Goal: Information Seeking & Learning: Learn about a topic

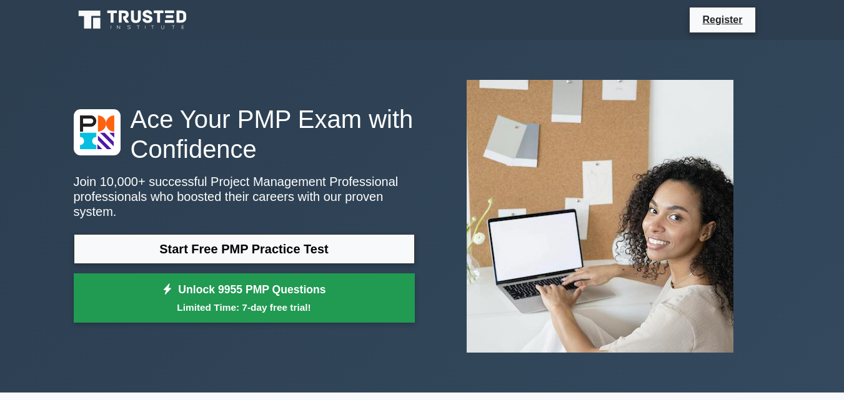
click at [251, 300] on small "Limited Time: 7-day free trial!" at bounding box center [244, 307] width 310 height 14
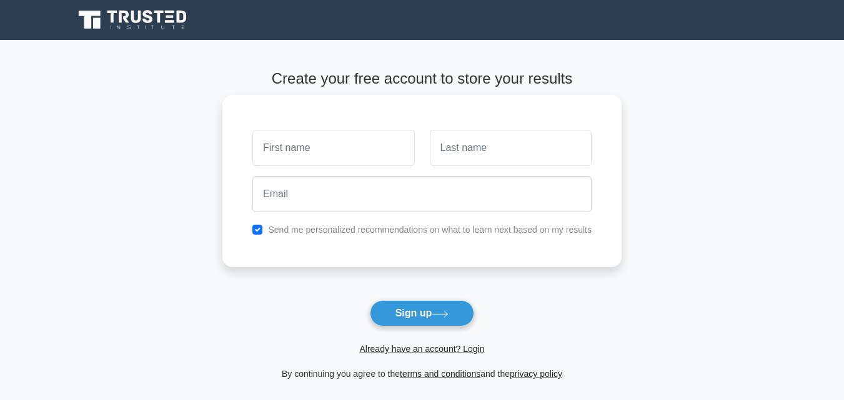
click at [360, 160] on input "text" at bounding box center [333, 148] width 162 height 36
click at [359, 152] on input "text" at bounding box center [333, 148] width 162 height 36
click at [439, 150] on input "text" at bounding box center [511, 148] width 162 height 36
click at [307, 148] on input "[PERSON_NAME]" at bounding box center [333, 148] width 162 height 36
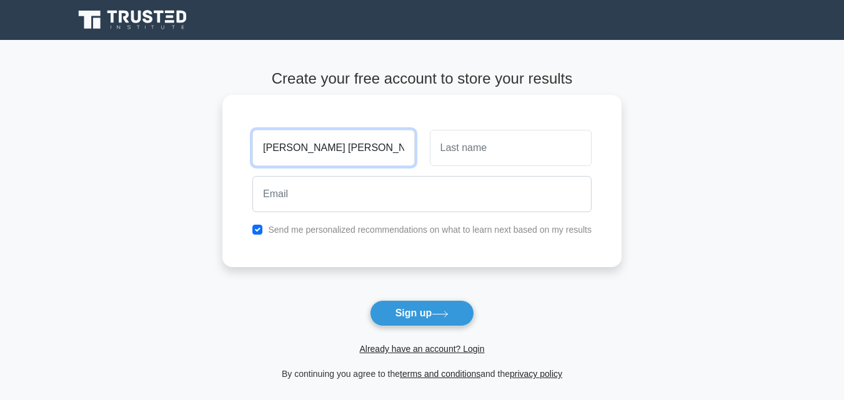
type input "[PERSON_NAME] [PERSON_NAME]"
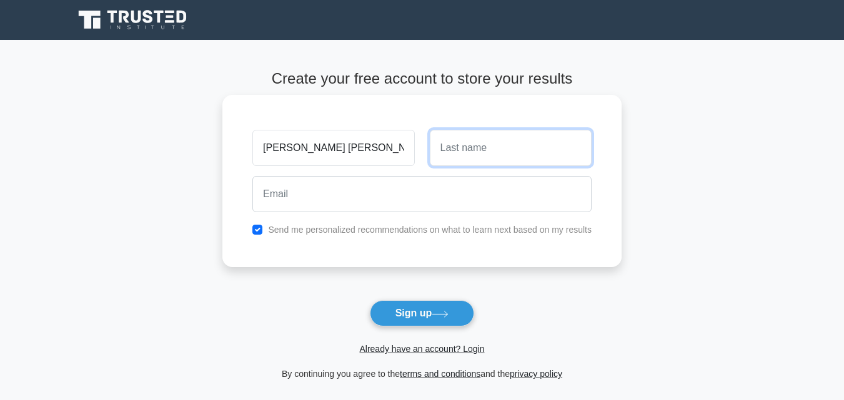
click at [491, 150] on input "text" at bounding box center [511, 148] width 162 height 36
type input "wanjala"
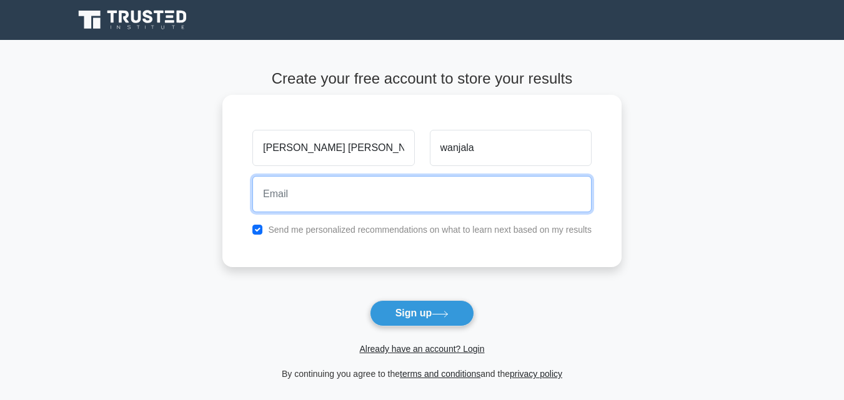
click at [405, 200] on input "email" at bounding box center [421, 194] width 339 height 36
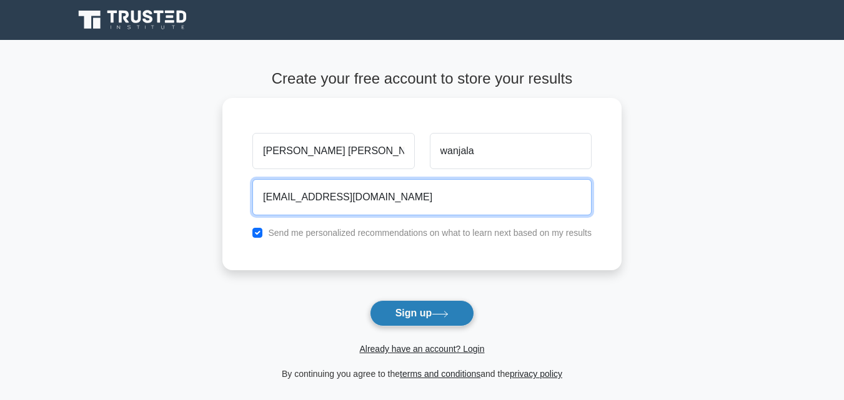
type input "kor7890@gmail.com"
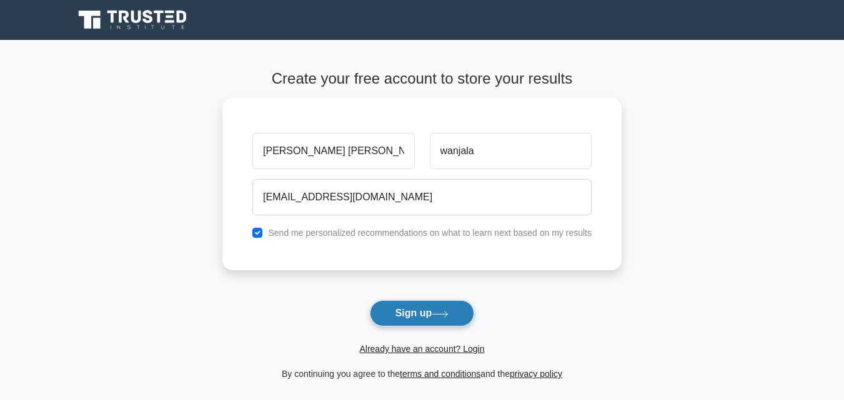
click at [413, 307] on button "Sign up" at bounding box center [422, 313] width 105 height 26
click at [413, 307] on form "Create your free account to store your results kinyanjui robinson wanjala kor78…" at bounding box center [421, 226] width 399 height 312
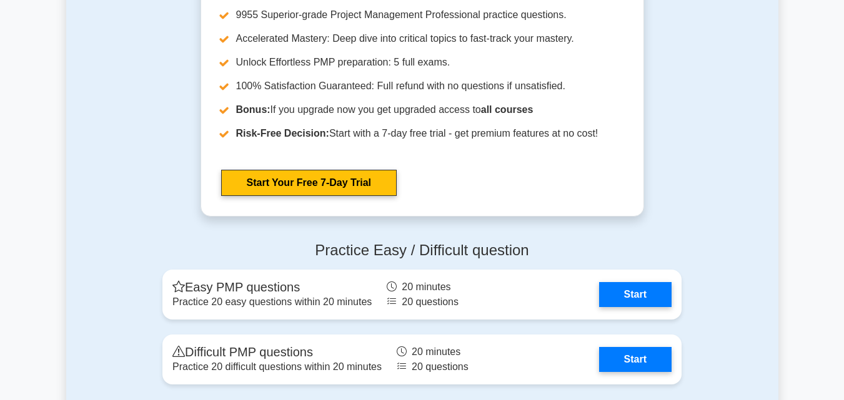
scroll to position [3496, 0]
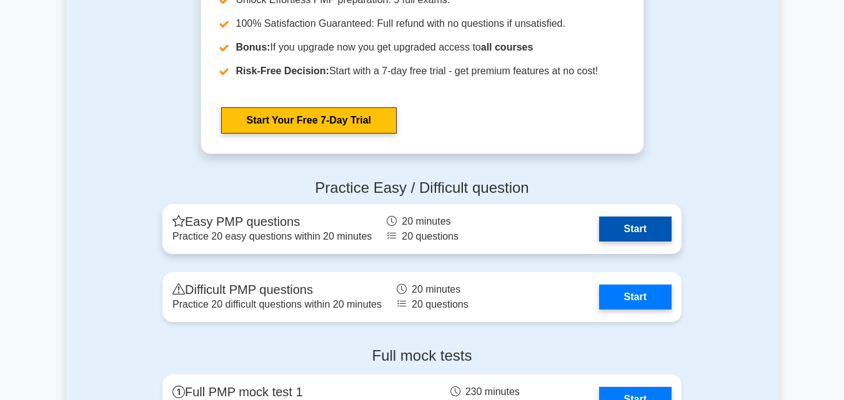
click at [645, 228] on link "Start" at bounding box center [635, 229] width 72 height 25
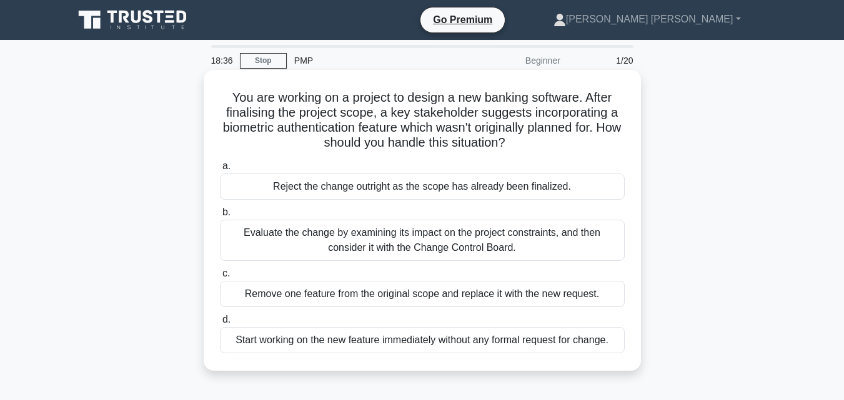
click at [411, 236] on div "Evaluate the change by examining its impact on the project constraints, and the…" at bounding box center [422, 240] width 405 height 41
click at [231, 234] on div "Evaluate the change by examining its impact on the project constraints, and the…" at bounding box center [422, 240] width 405 height 41
click at [220, 217] on input "b. Evaluate the change by examining its impact on the project constraints, and …" at bounding box center [220, 213] width 0 height 8
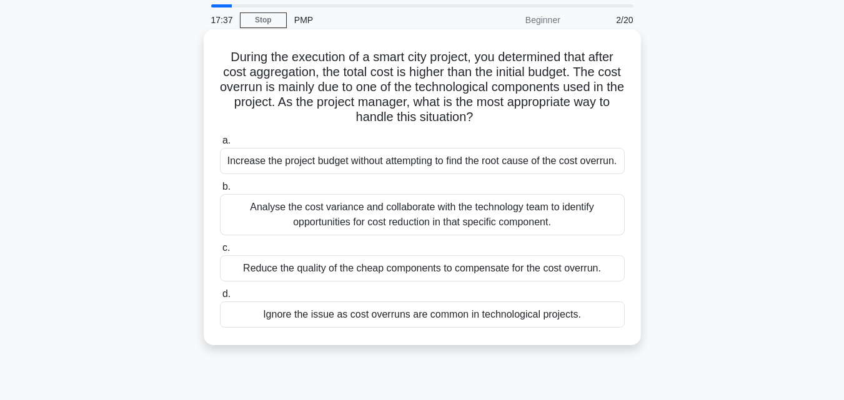
scroll to position [62, 0]
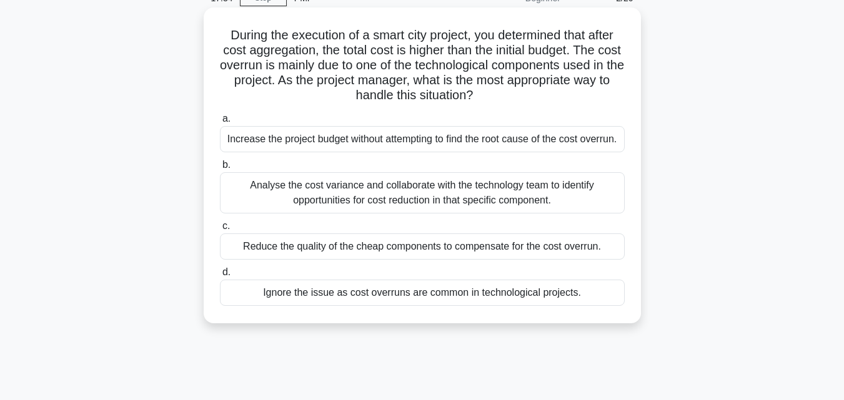
click at [224, 170] on span "b." at bounding box center [226, 164] width 8 height 11
click at [220, 169] on input "b. Analyse the cost variance and collaborate with the technology team to identi…" at bounding box center [220, 165] width 0 height 8
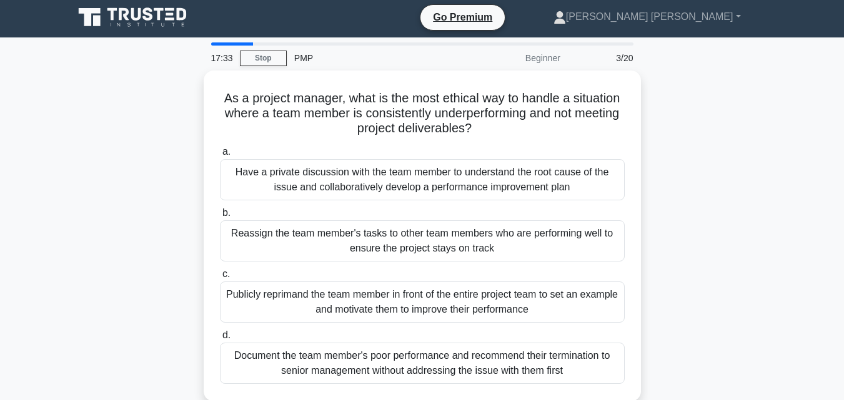
scroll to position [0, 0]
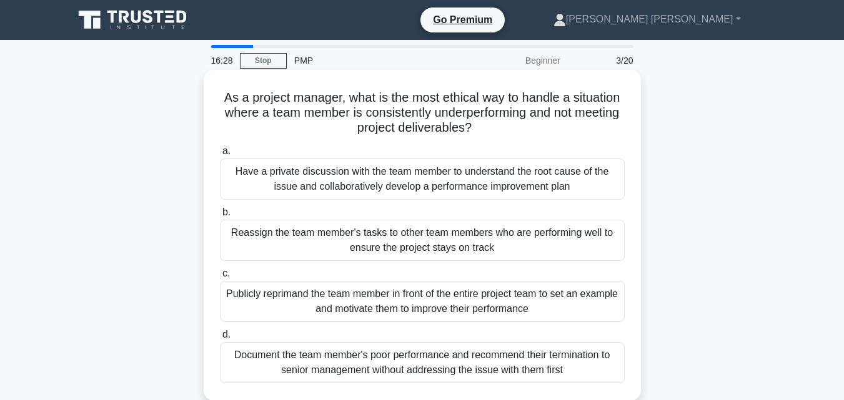
click at [225, 153] on span "a." at bounding box center [226, 150] width 8 height 11
click at [220, 153] on input "a. Have a private discussion with the team member to understand the root cause …" at bounding box center [220, 151] width 0 height 8
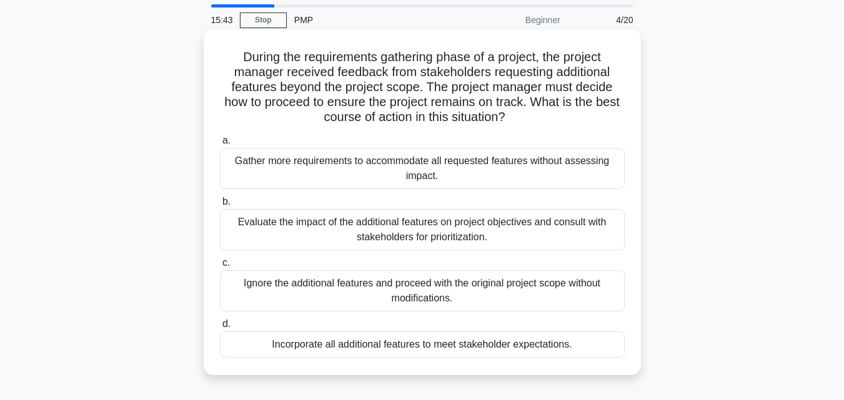
scroll to position [62, 0]
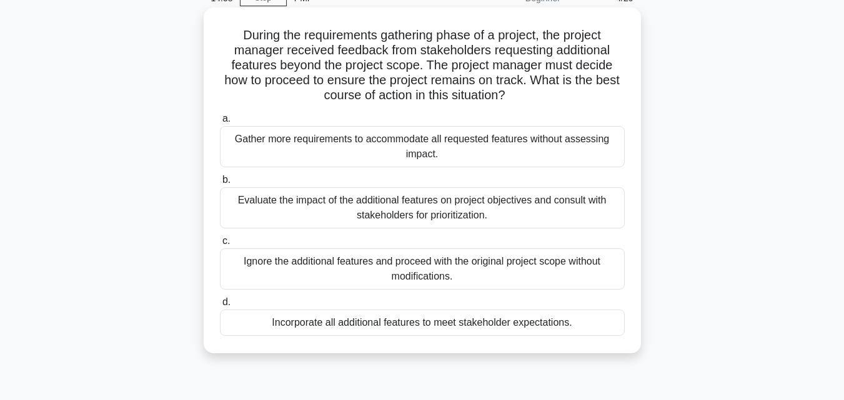
click at [224, 182] on span "b." at bounding box center [226, 179] width 8 height 11
click at [220, 182] on input "b. Evaluate the impact of the additional features on project objectives and con…" at bounding box center [220, 180] width 0 height 8
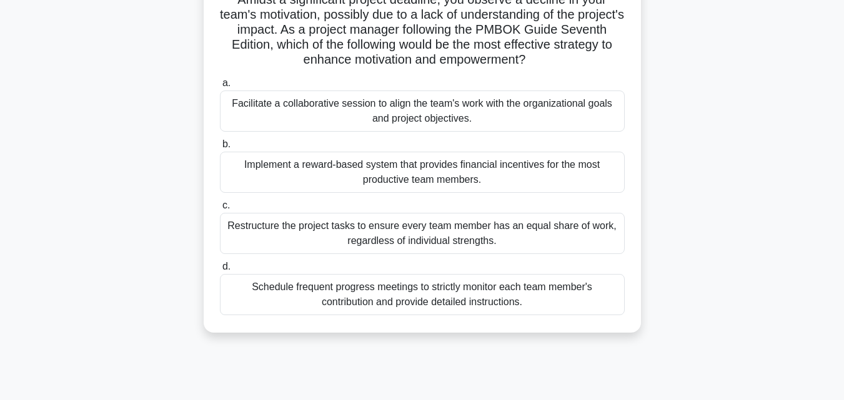
scroll to position [125, 0]
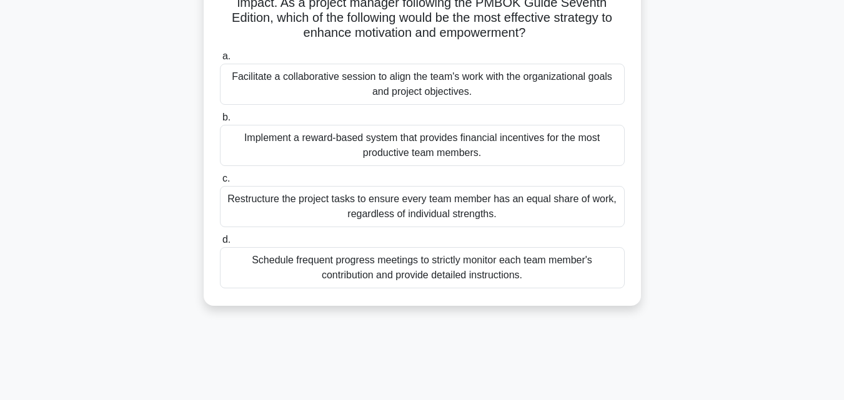
click at [227, 118] on span "b." at bounding box center [226, 117] width 8 height 11
click at [220, 118] on input "b. Implement a reward-based system that provides financial incentives for the m…" at bounding box center [220, 118] width 0 height 8
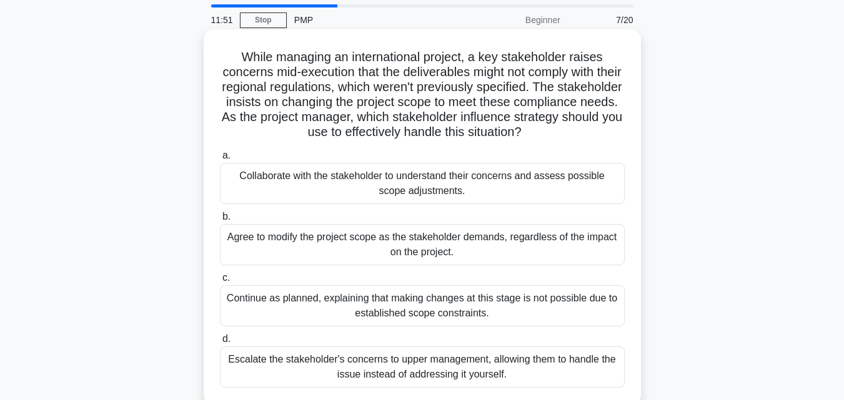
scroll to position [62, 0]
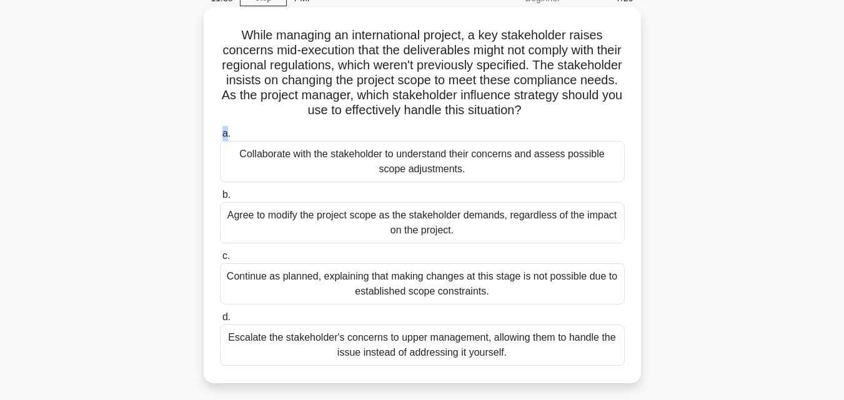
click at [225, 134] on span "a." at bounding box center [226, 133] width 8 height 11
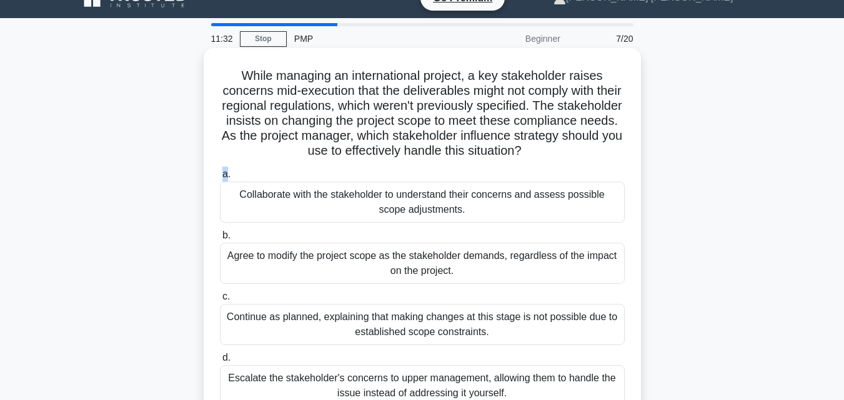
scroll to position [0, 0]
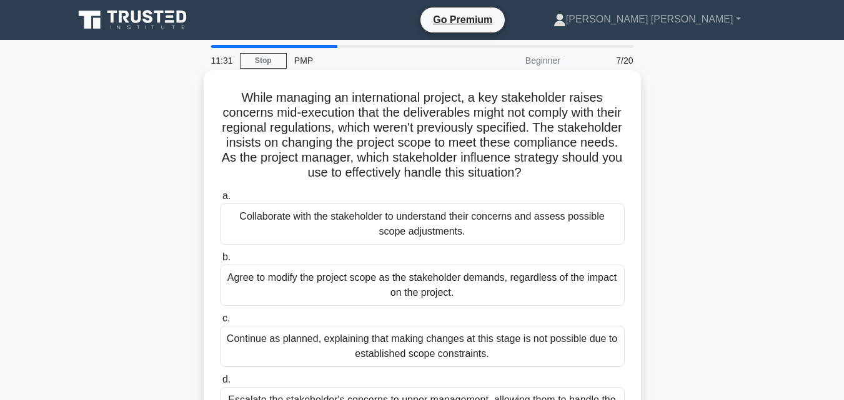
click at [253, 218] on div "Collaborate with the stakeholder to understand their concerns and assess possib…" at bounding box center [422, 224] width 405 height 41
click at [220, 200] on input "a. Collaborate with the stakeholder to understand their concerns and assess pos…" at bounding box center [220, 196] width 0 height 8
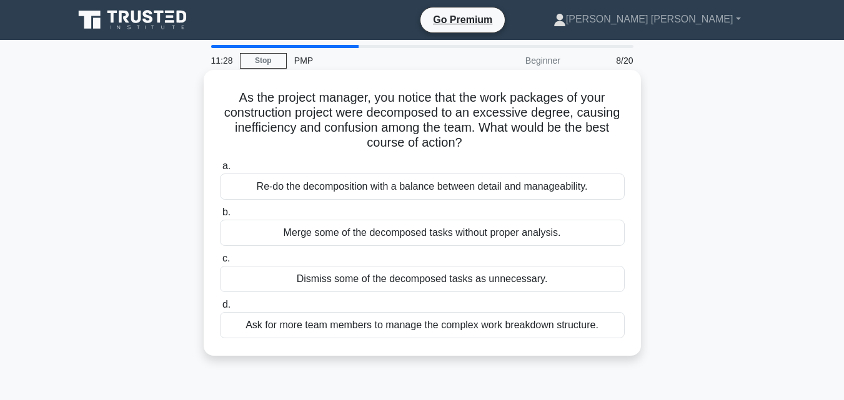
click at [263, 192] on div "Re-do the decomposition with a balance between detail and manageability." at bounding box center [422, 187] width 405 height 26
click at [220, 170] on input "a. Re-do the decomposition with a balance between detail and manageability." at bounding box center [220, 166] width 0 height 8
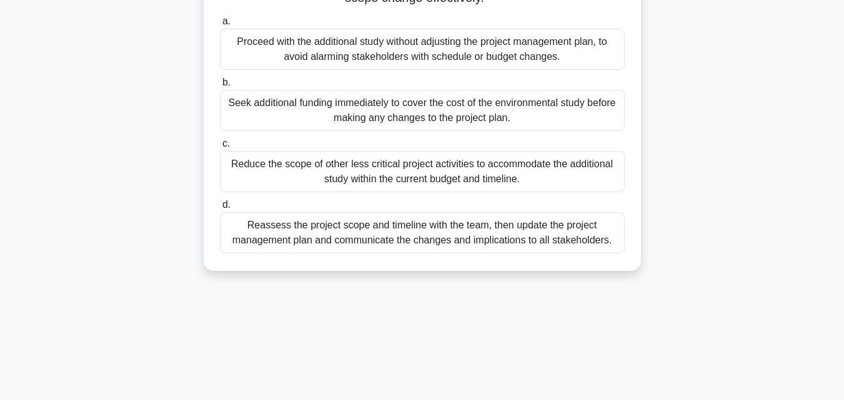
scroll to position [274, 0]
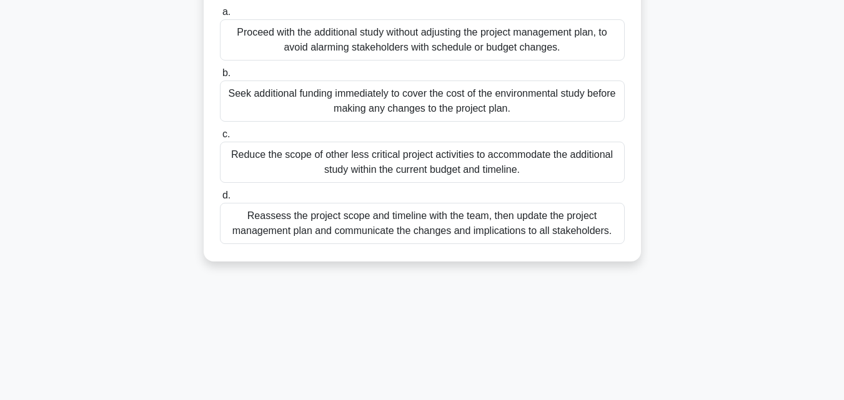
click at [259, 220] on div "Reassess the project scope and timeline with the team, then update the project …" at bounding box center [422, 223] width 405 height 41
click at [220, 200] on input "d. Reassess the project scope and timeline with the team, then update the proje…" at bounding box center [220, 196] width 0 height 8
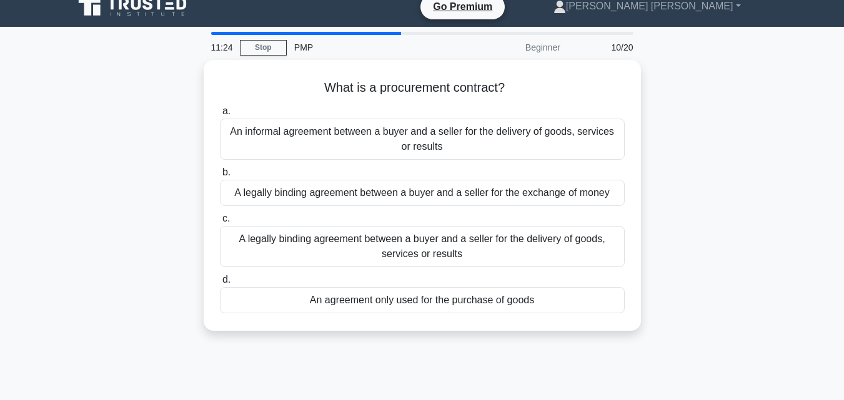
scroll to position [0, 0]
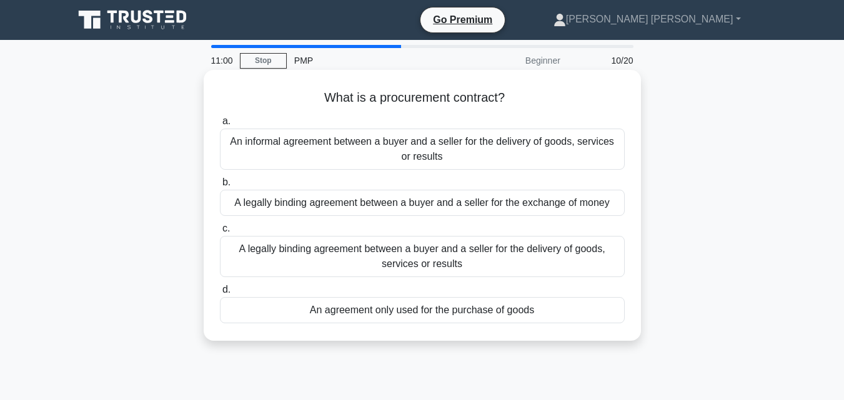
click at [415, 256] on div "A legally binding agreement between a buyer and a seller for the delivery of go…" at bounding box center [422, 256] width 405 height 41
click at [220, 233] on input "c. A legally binding agreement between a buyer and a seller for the delivery of…" at bounding box center [220, 229] width 0 height 8
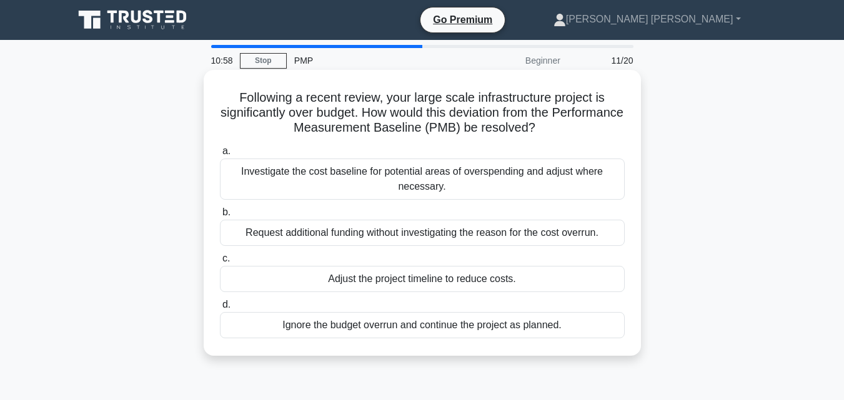
click at [421, 177] on div "Investigate the cost baseline for potential areas of overspending and adjust wh…" at bounding box center [422, 179] width 405 height 41
click at [220, 155] on input "a. Investigate the cost baseline for potential areas of overspending and adjust…" at bounding box center [220, 151] width 0 height 8
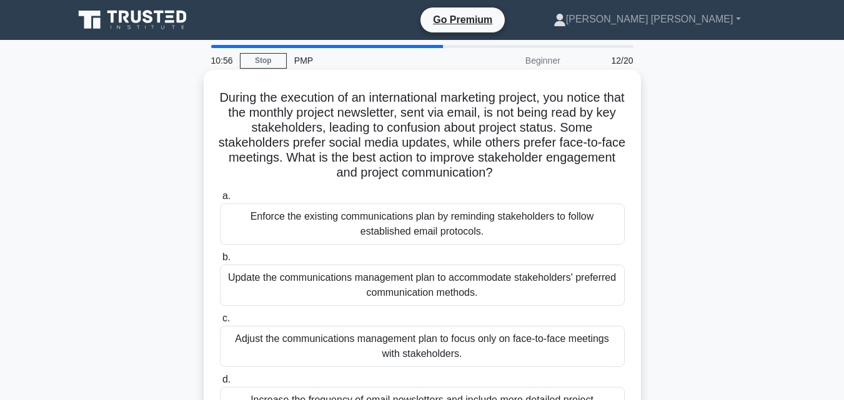
click at [405, 289] on div "Update the communications management plan to accommodate stakeholders' preferre…" at bounding box center [422, 285] width 405 height 41
click at [220, 262] on input "b. Update the communications management plan to accommodate stakeholders' prefe…" at bounding box center [220, 257] width 0 height 8
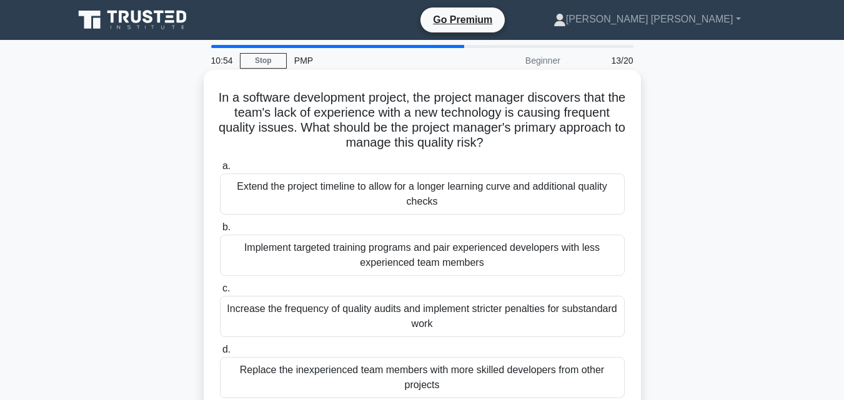
click at [416, 255] on div "Implement targeted training programs and pair experienced developers with less …" at bounding box center [422, 255] width 405 height 41
click at [220, 232] on input "b. Implement targeted training programs and pair experienced developers with le…" at bounding box center [220, 228] width 0 height 8
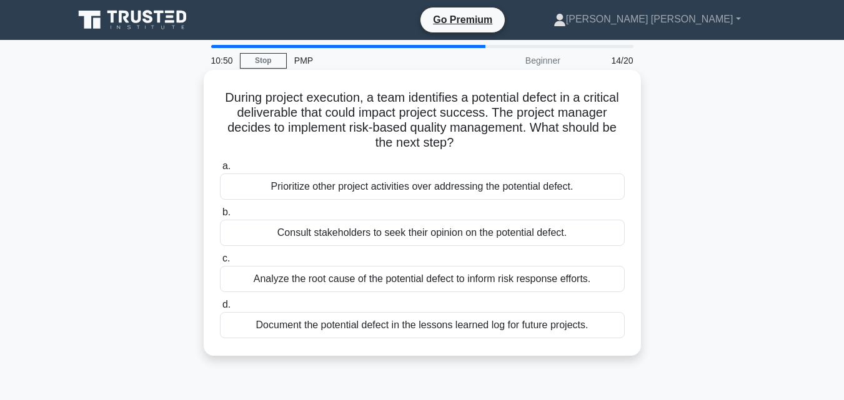
click at [378, 282] on div "Analyze the root cause of the potential defect to inform risk response efforts." at bounding box center [422, 279] width 405 height 26
click at [220, 263] on input "c. Analyze the root cause of the potential defect to inform risk response effor…" at bounding box center [220, 259] width 0 height 8
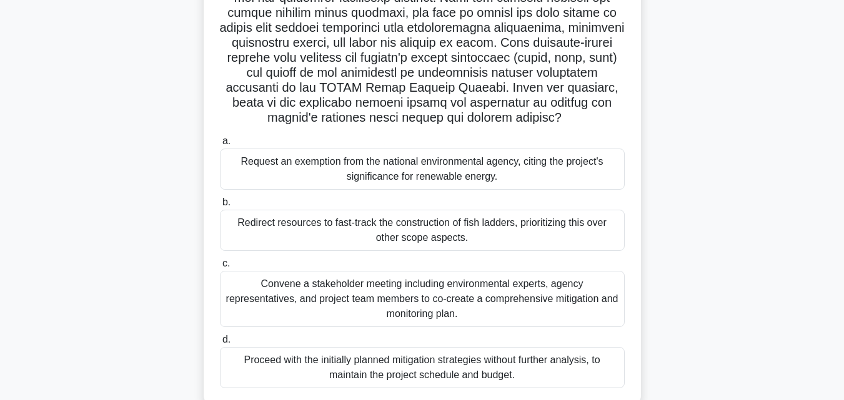
scroll to position [309, 0]
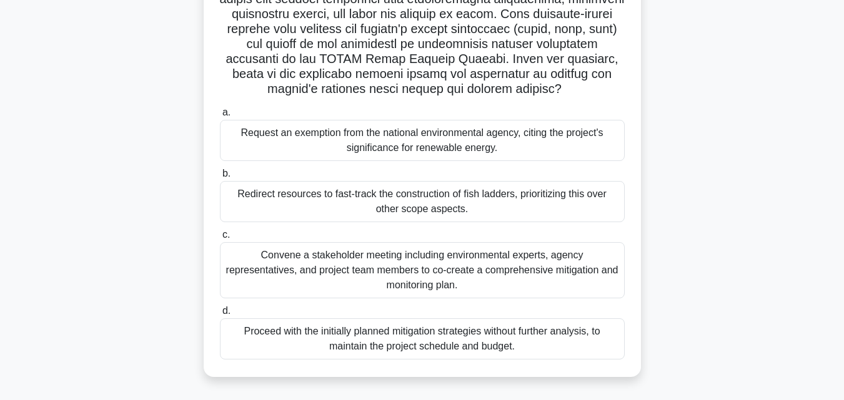
click at [408, 139] on div "Request an exemption from the national environmental agency, citing the project…" at bounding box center [422, 140] width 405 height 41
click at [220, 117] on input "a. Request an exemption from the national environmental agency, citing the proj…" at bounding box center [220, 113] width 0 height 8
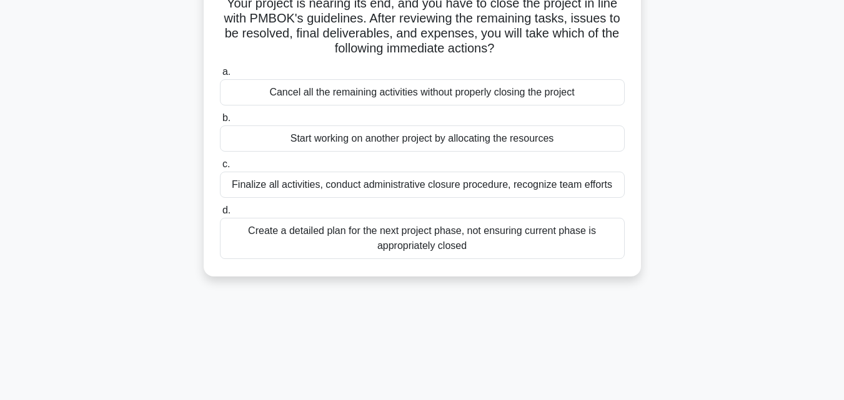
scroll to position [0, 0]
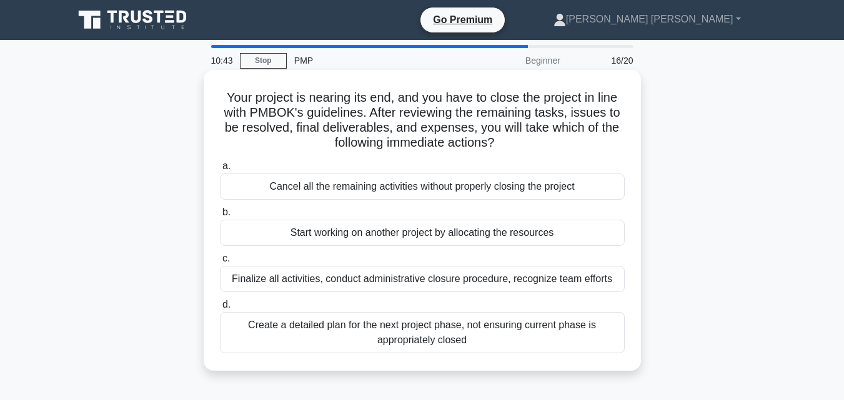
click at [396, 284] on div "Finalize all activities, conduct administrative closure procedure, recognize te…" at bounding box center [422, 279] width 405 height 26
click at [220, 263] on input "c. Finalize all activities, conduct administrative closure procedure, recognize…" at bounding box center [220, 259] width 0 height 8
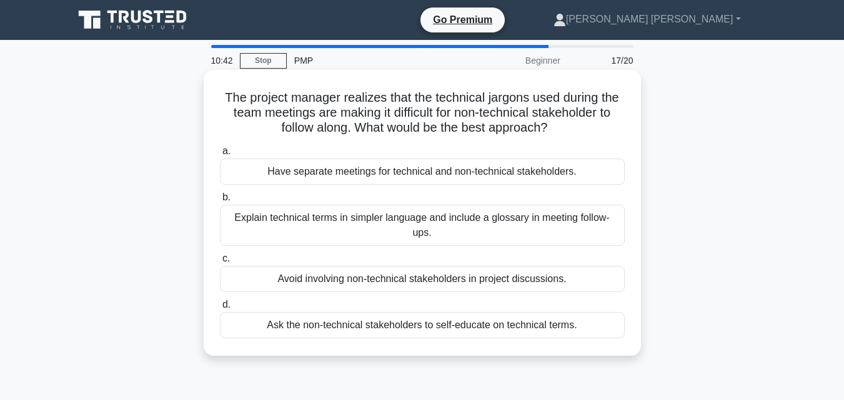
click at [396, 224] on div "Explain technical terms in simpler language and include a glossary in meeting f…" at bounding box center [422, 225] width 405 height 41
click at [220, 202] on input "b. Explain technical terms in simpler language and include a glossary in meetin…" at bounding box center [220, 198] width 0 height 8
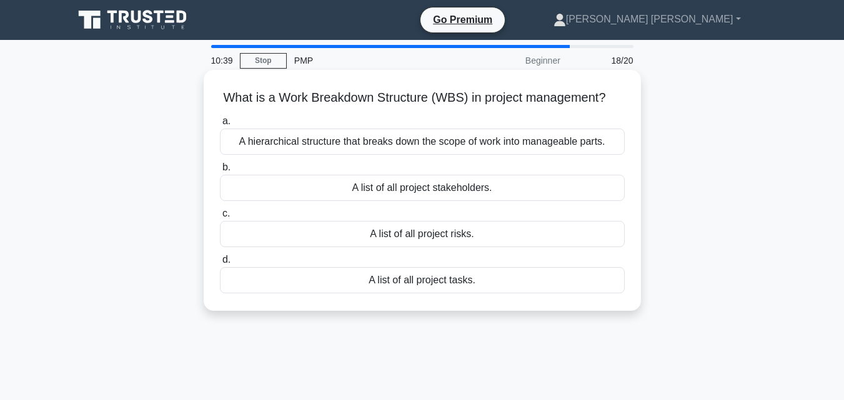
click at [416, 194] on div "A list of all project stakeholders." at bounding box center [422, 188] width 405 height 26
click at [220, 172] on input "b. A list of all project stakeholders." at bounding box center [220, 168] width 0 height 8
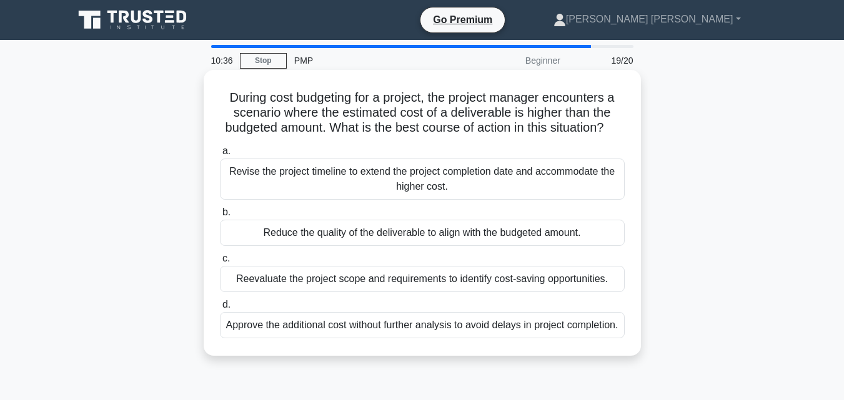
click at [397, 288] on div "Reevaluate the project scope and requirements to identify cost-saving opportuni…" at bounding box center [422, 279] width 405 height 26
click at [220, 263] on input "c. Reevaluate the project scope and requirements to identify cost-saving opport…" at bounding box center [220, 259] width 0 height 8
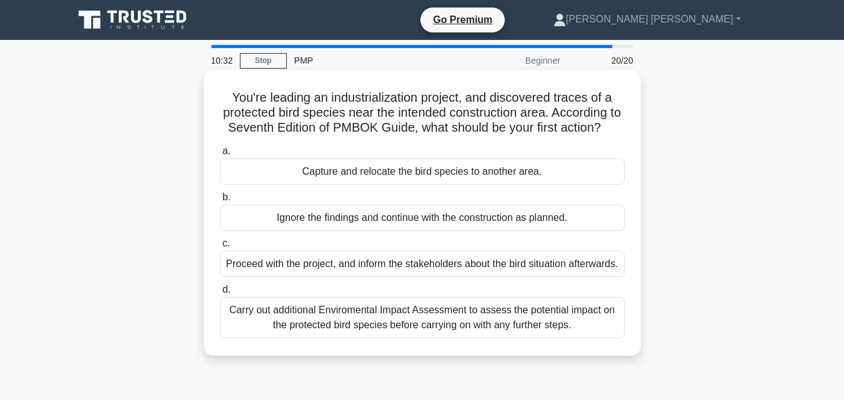
click at [461, 338] on div "Carry out additional Enviromental Impact Assessment to assess the potential imp…" at bounding box center [422, 317] width 405 height 41
click at [220, 294] on input "d. Carry out additional Enviromental Impact Assessment to assess the potential …" at bounding box center [220, 290] width 0 height 8
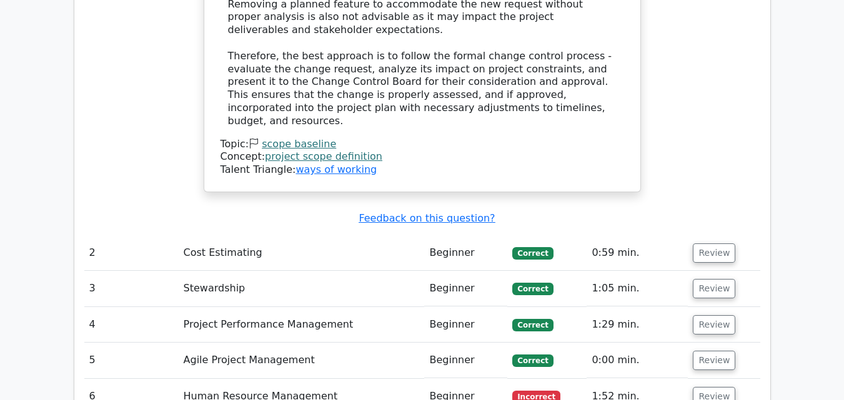
scroll to position [1998, 0]
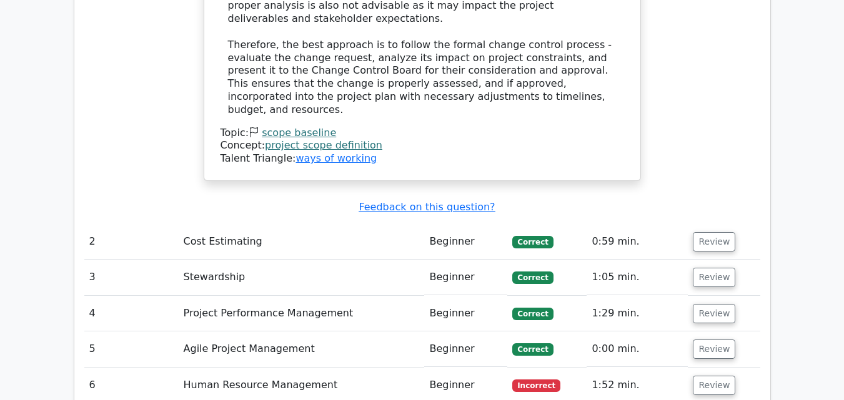
click at [534, 380] on span "Incorrect" at bounding box center [536, 386] width 48 height 12
click at [709, 376] on button "Review" at bounding box center [713, 385] width 42 height 19
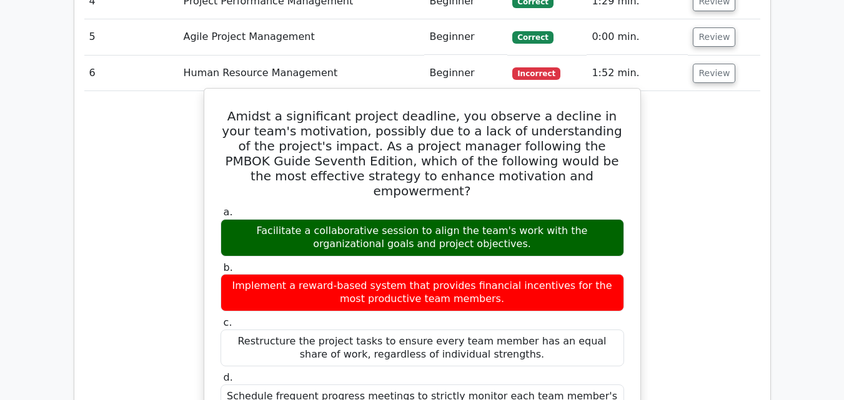
scroll to position [2248, 0]
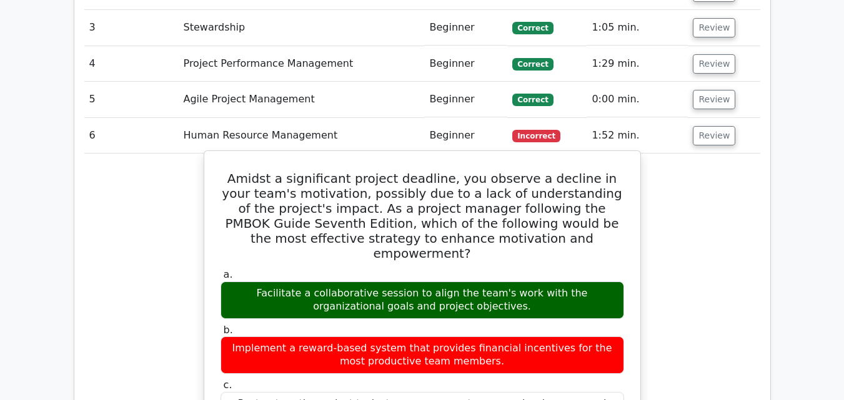
click at [490, 282] on div "Facilitate a collaborative session to align the team's work with the organizati…" at bounding box center [421, 300] width 403 height 37
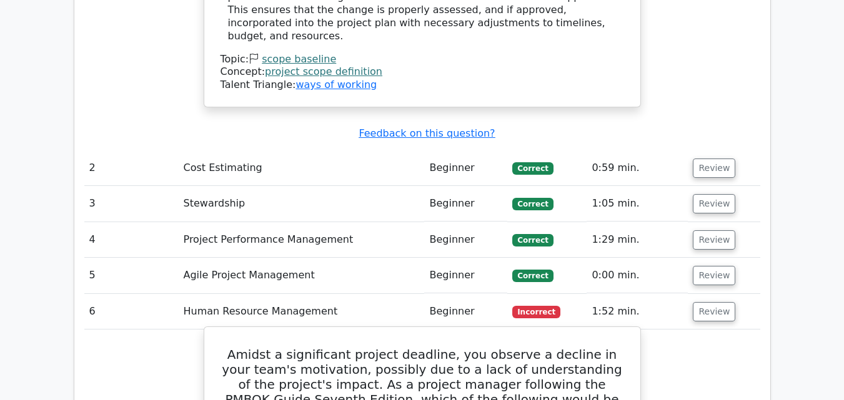
scroll to position [2060, 0]
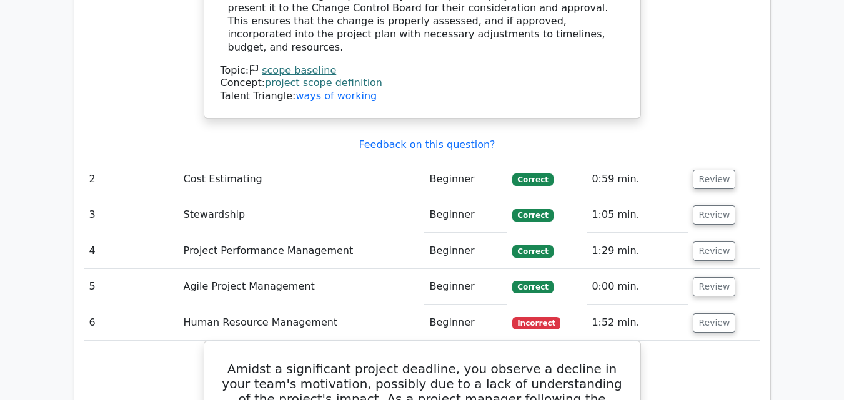
click at [116, 305] on td "6" at bounding box center [131, 323] width 94 height 36
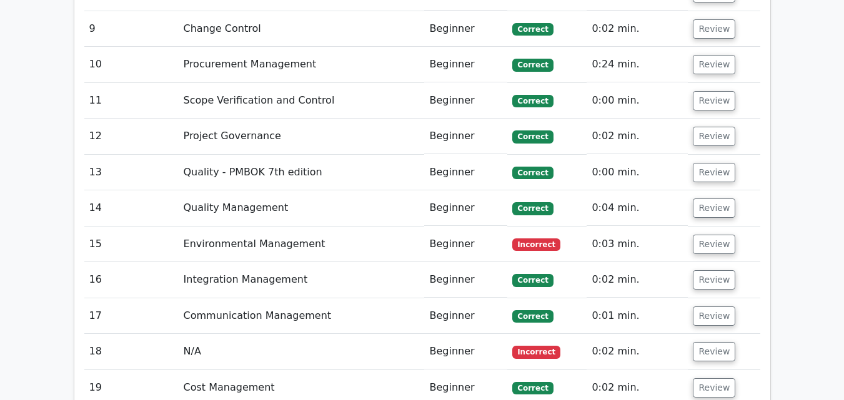
scroll to position [3139, 0]
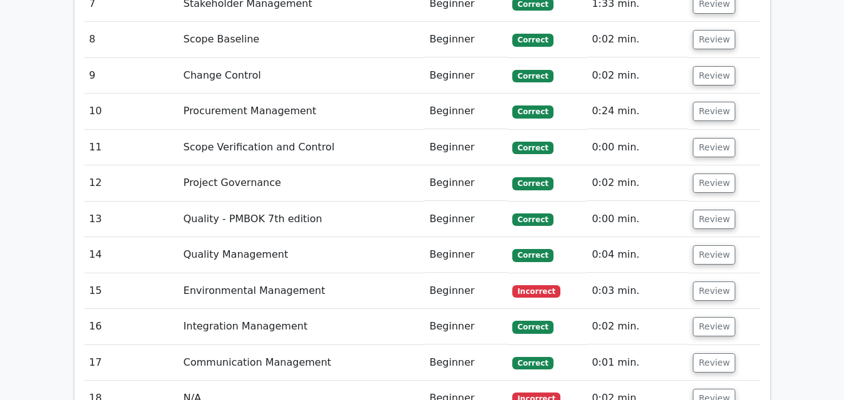
click at [541, 273] on td "Incorrect" at bounding box center [546, 291] width 79 height 36
click at [696, 282] on button "Review" at bounding box center [713, 291] width 42 height 19
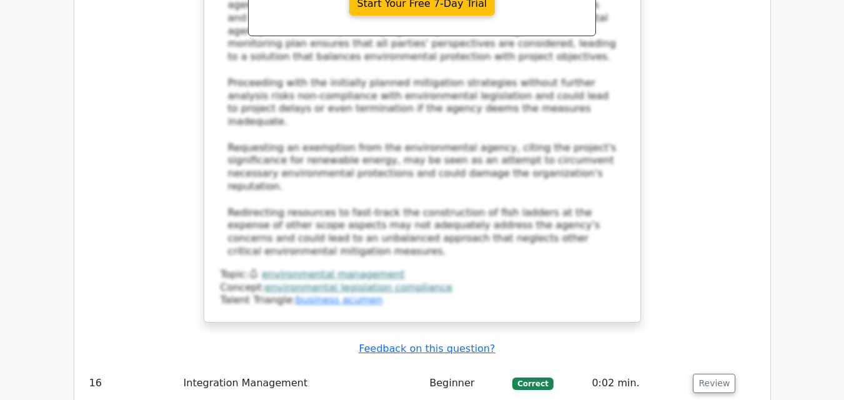
scroll to position [4183, 0]
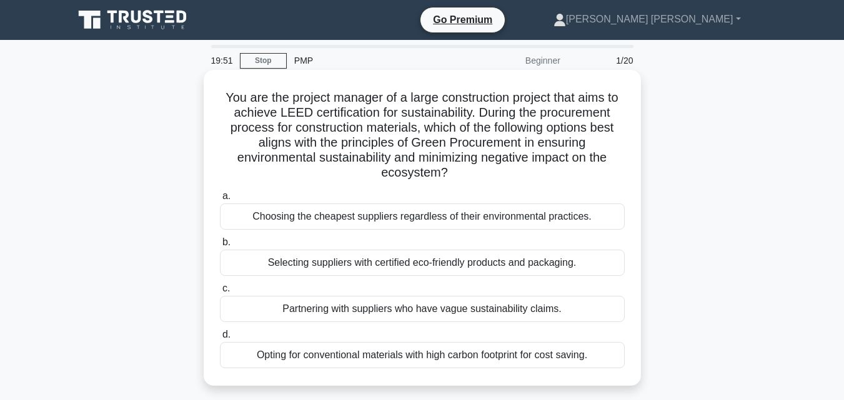
click at [581, 219] on div "Choosing the cheapest suppliers regardless of their environmental practices." at bounding box center [422, 217] width 405 height 26
click at [220, 200] on input "a. Choosing the cheapest suppliers regardless of their environmental practices." at bounding box center [220, 196] width 0 height 8
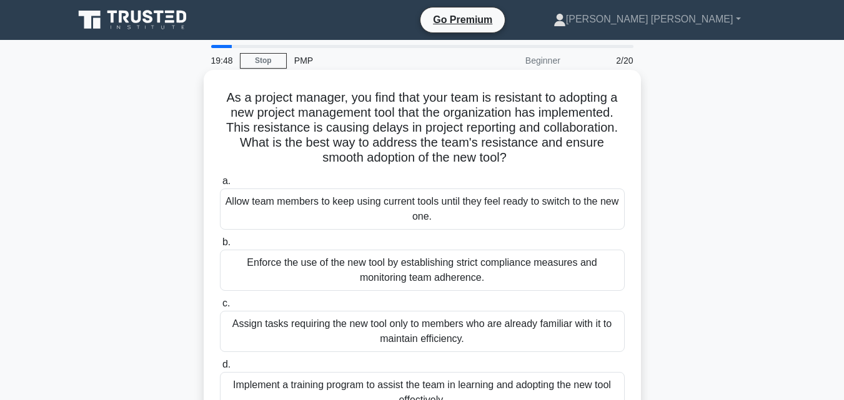
click at [382, 332] on div "Assign tasks requiring the new tool only to members who are already familiar wi…" at bounding box center [422, 331] width 405 height 41
click at [220, 308] on input "c. Assign tasks requiring the new tool only to members who are already familiar…" at bounding box center [220, 304] width 0 height 8
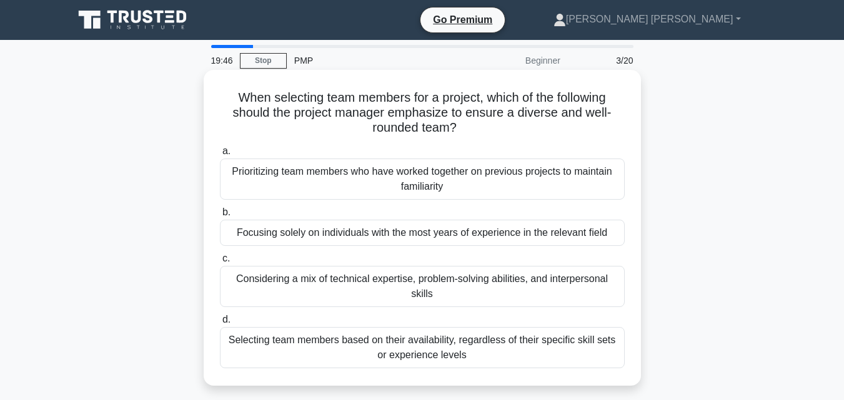
click at [459, 180] on div "Prioritizing team members who have worked together on previous projects to main…" at bounding box center [422, 179] width 405 height 41
click at [220, 155] on input "a. Prioritizing team members who have worked together on previous projects to m…" at bounding box center [220, 151] width 0 height 8
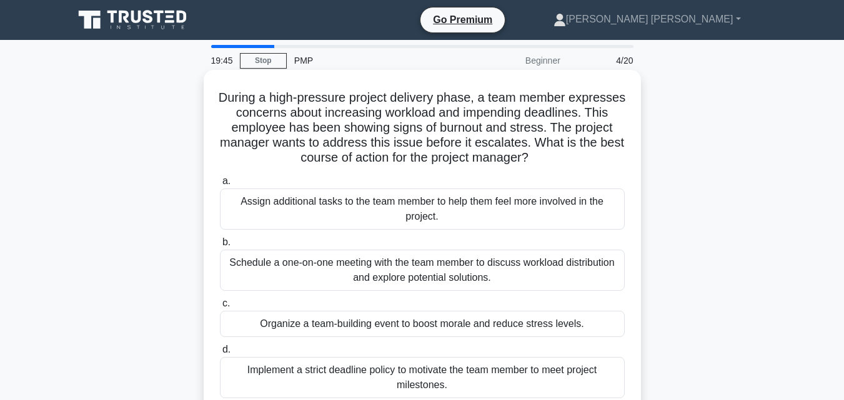
click at [416, 272] on div "Schedule a one-on-one meeting with the team member to discuss workload distribu…" at bounding box center [422, 270] width 405 height 41
click at [220, 247] on input "b. Schedule a one-on-one meeting with the team member to discuss workload distr…" at bounding box center [220, 243] width 0 height 8
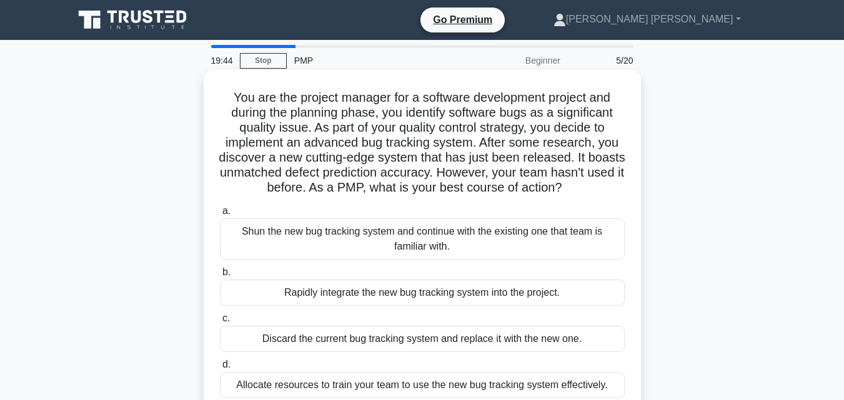
drag, startPoint x: 423, startPoint y: 230, endPoint x: 416, endPoint y: 250, distance: 20.5
click at [422, 234] on div "Shun the new bug tracking system and continue with the existing one that team i…" at bounding box center [422, 239] width 405 height 41
drag, startPoint x: 401, startPoint y: 232, endPoint x: 378, endPoint y: 255, distance: 32.7
click at [395, 239] on div "Shun the new bug tracking system and continue with the existing one that team i…" at bounding box center [422, 239] width 405 height 41
click at [375, 254] on div "Shun the new bug tracking system and continue with the existing one that team i…" at bounding box center [422, 239] width 405 height 41
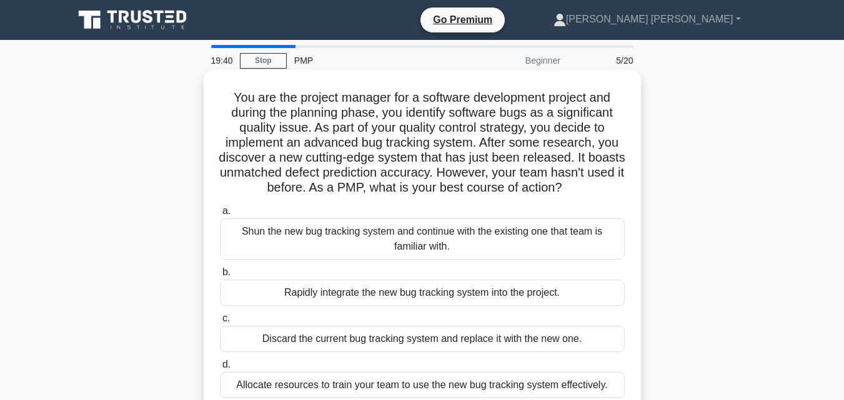
click at [220, 215] on input "a. Shun the new bug tracking system and continue with the existing one that tea…" at bounding box center [220, 211] width 0 height 8
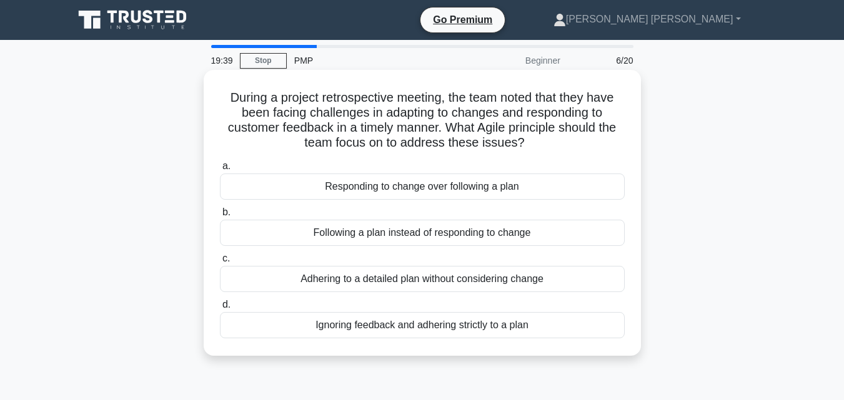
click at [368, 282] on div "Adhering to a detailed plan without considering change" at bounding box center [422, 279] width 405 height 26
click at [220, 263] on input "c. Adhering to a detailed plan without considering change" at bounding box center [220, 259] width 0 height 8
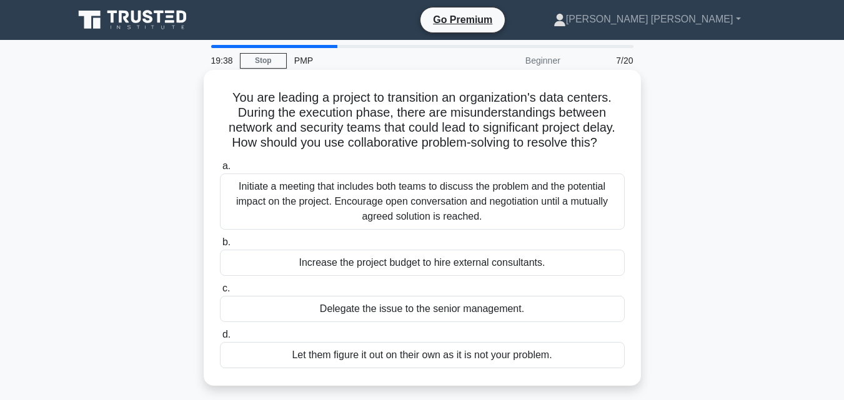
click at [354, 352] on div "Let them figure it out on their own as it is not your problem." at bounding box center [422, 355] width 405 height 26
click at [220, 339] on input "d. Let them figure it out on their own as it is not your problem." at bounding box center [220, 335] width 0 height 8
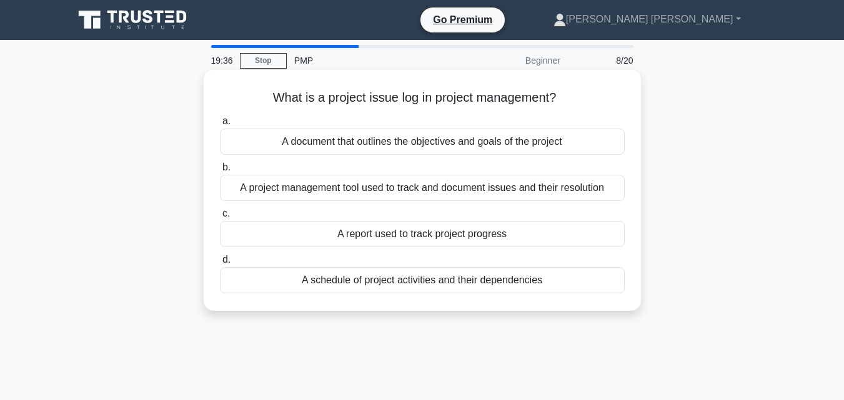
click at [524, 190] on div "A project management tool used to track and document issues and their resolution" at bounding box center [422, 188] width 405 height 26
click at [220, 172] on input "b. A project management tool used to track and document issues and their resolu…" at bounding box center [220, 168] width 0 height 8
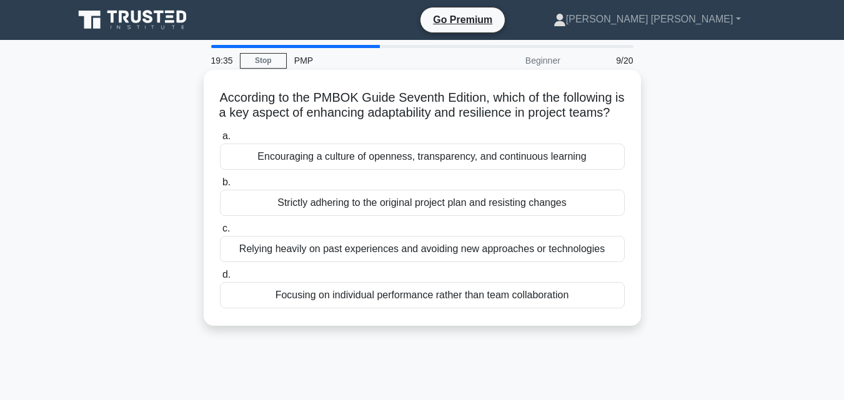
click at [476, 262] on div "Relying heavily on past experiences and avoiding new approaches or technologies" at bounding box center [422, 249] width 405 height 26
click at [220, 233] on input "c. Relying heavily on past experiences and avoiding new approaches or technolog…" at bounding box center [220, 229] width 0 height 8
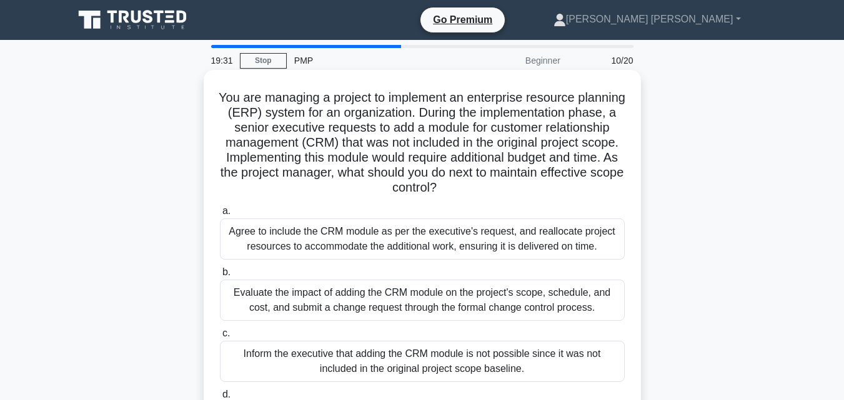
click at [367, 373] on div "Inform the executive that adding the CRM module is not possible since it was no…" at bounding box center [422, 361] width 405 height 41
click at [220, 338] on input "c. Inform the executive that adding the CRM module is not possible since it was…" at bounding box center [220, 334] width 0 height 8
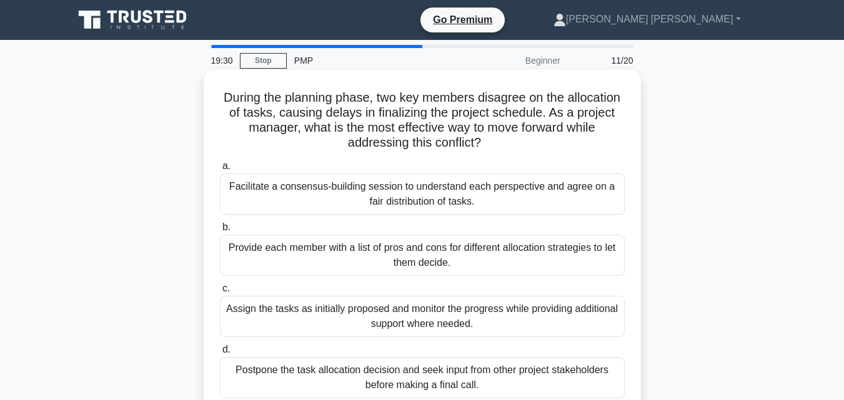
click at [405, 380] on div "Postpone the task allocation decision and seek input from other project stakeho…" at bounding box center [422, 377] width 405 height 41
click at [220, 354] on input "d. Postpone the task allocation decision and seek input from other project stak…" at bounding box center [220, 350] width 0 height 8
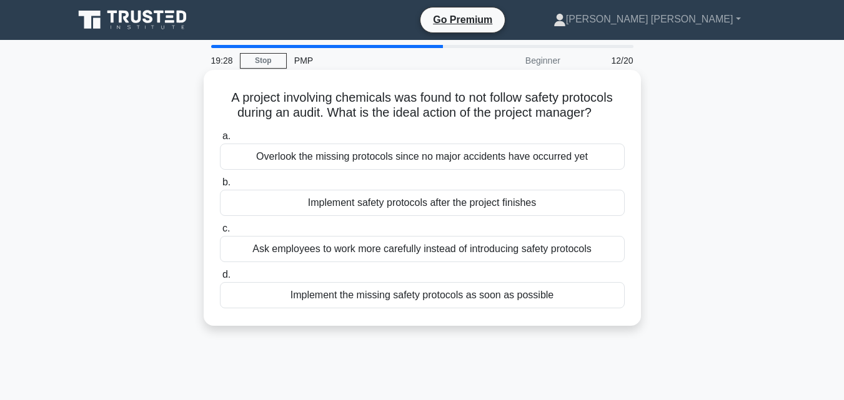
click at [448, 253] on div "Ask employees to work more carefully instead of introducing safety protocols" at bounding box center [422, 249] width 405 height 26
click at [220, 233] on input "c. Ask employees to work more carefully instead of introducing safety protocols" at bounding box center [220, 229] width 0 height 8
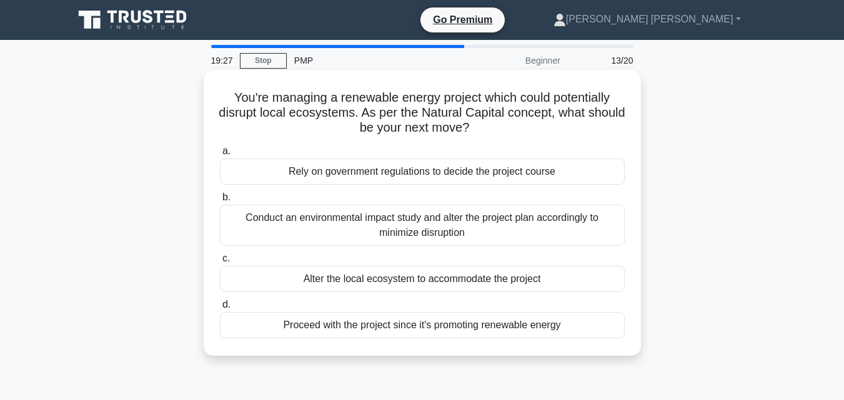
click at [465, 218] on div "Conduct an environmental impact study and alter the project plan accordingly to…" at bounding box center [422, 225] width 405 height 41
click at [220, 202] on input "b. Conduct an environmental impact study and alter the project plan accordingly…" at bounding box center [220, 198] width 0 height 8
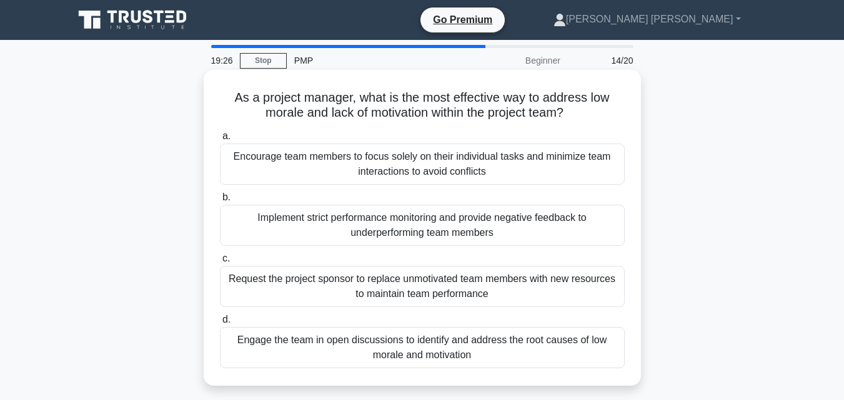
click at [426, 290] on div "Request the project sponsor to replace unmotivated team members with new resour…" at bounding box center [422, 286] width 405 height 41
click at [220, 263] on input "c. Request the project sponsor to replace unmotivated team members with new res…" at bounding box center [220, 259] width 0 height 8
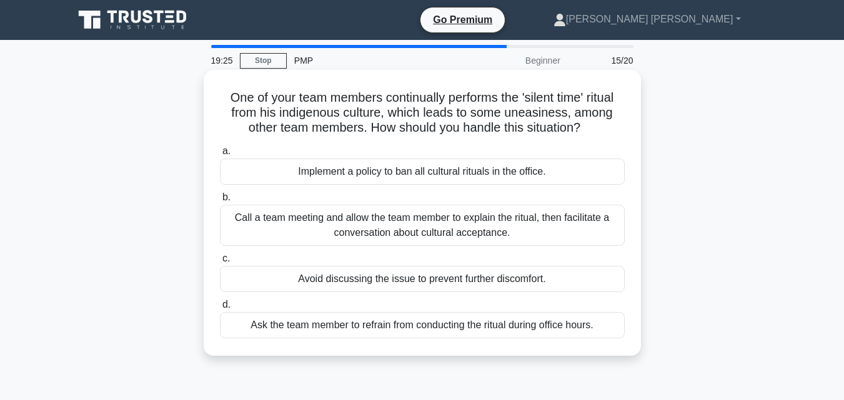
click at [467, 222] on div "Call a team meeting and allow the team member to explain the ritual, then facil…" at bounding box center [422, 225] width 405 height 41
click at [220, 202] on input "b. Call a team meeting and allow the team member to explain the ritual, then fa…" at bounding box center [220, 198] width 0 height 8
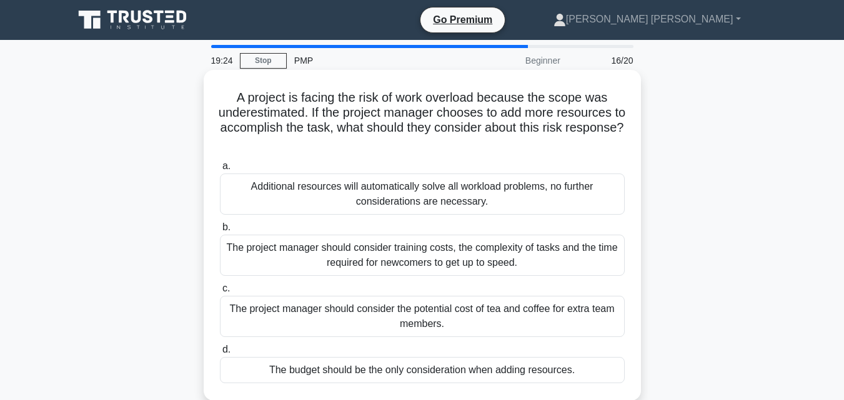
click at [439, 251] on div "The project manager should consider training costs, the complexity of tasks and…" at bounding box center [422, 255] width 405 height 41
click at [220, 232] on input "b. The project manager should consider training costs, the complexity of tasks …" at bounding box center [220, 228] width 0 height 8
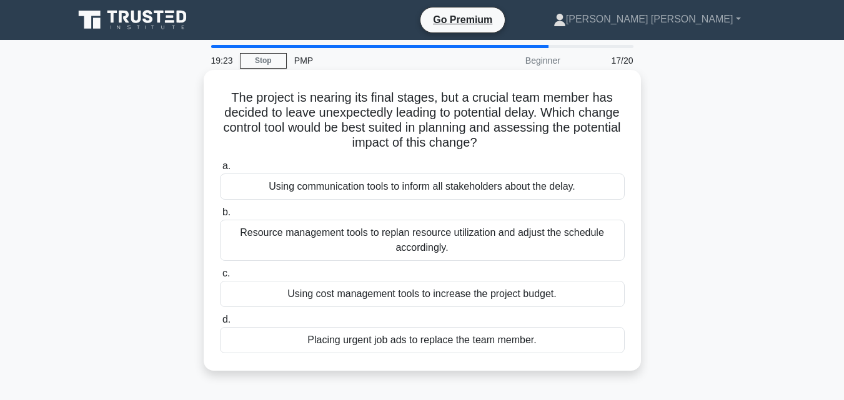
click at [441, 235] on div "Resource management tools to replan resource utilization and adjust the schedul…" at bounding box center [422, 240] width 405 height 41
click at [220, 217] on input "b. Resource management tools to replan resource utilization and adjust the sche…" at bounding box center [220, 213] width 0 height 8
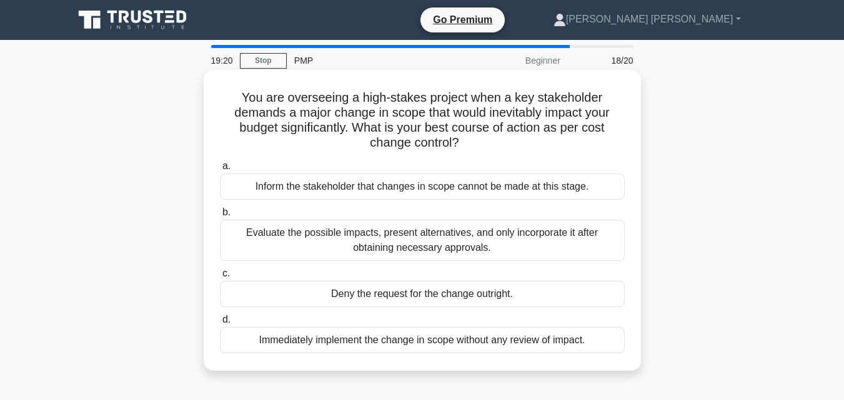
click at [448, 242] on div "Evaluate the possible impacts, present alternatives, and only incorporate it af…" at bounding box center [422, 240] width 405 height 41
click at [430, 235] on div "Evaluate the possible impacts, present alternatives, and only incorporate it af…" at bounding box center [422, 240] width 405 height 41
click at [220, 217] on input "b. Evaluate the possible impacts, present alternatives, and only incorporate it…" at bounding box center [220, 213] width 0 height 8
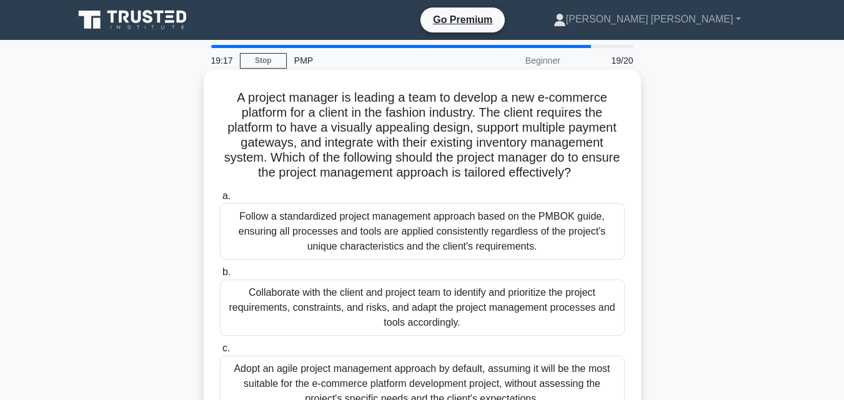
click at [405, 387] on div "Adopt an agile project management approach by default, assuming it will be the …" at bounding box center [422, 384] width 405 height 56
click at [220, 353] on input "c. Adopt an agile project management approach by default, assuming it will be t…" at bounding box center [220, 349] width 0 height 8
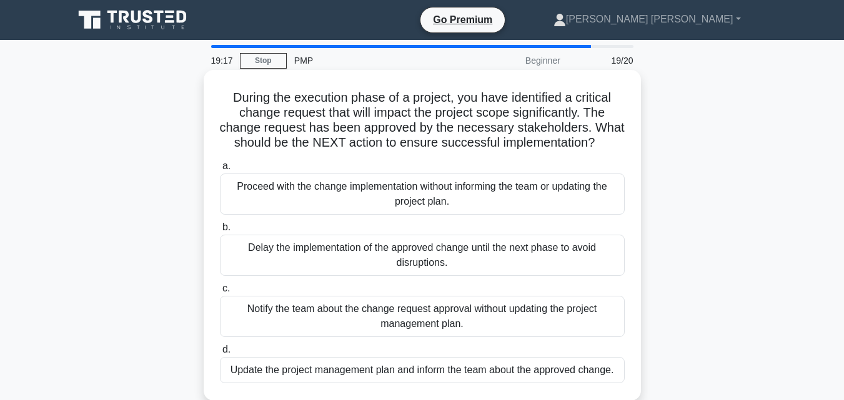
drag, startPoint x: 405, startPoint y: 387, endPoint x: 401, endPoint y: 374, distance: 13.6
click at [405, 383] on div "Update the project management plan and inform the team about the approved chang…" at bounding box center [422, 370] width 405 height 26
click at [220, 354] on input "d. Update the project management plan and inform the team about the approved ch…" at bounding box center [220, 350] width 0 height 8
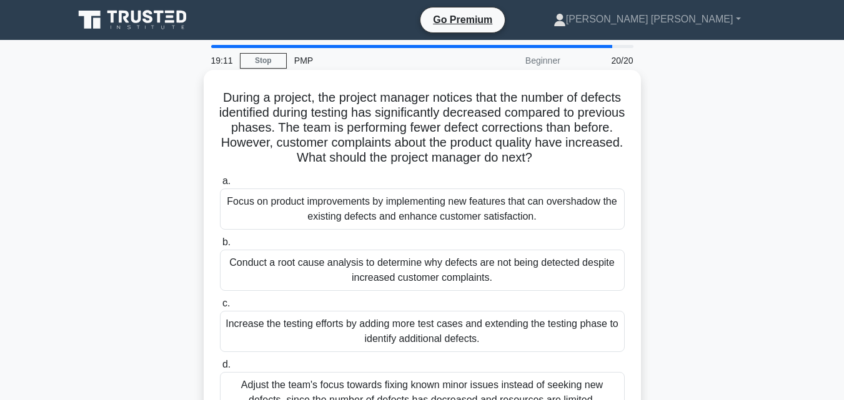
click at [460, 216] on div "Focus on product improvements by implementing new features that can overshadow …" at bounding box center [422, 209] width 405 height 41
click at [220, 185] on input "a. Focus on product improvements by implementing new features that can overshad…" at bounding box center [220, 181] width 0 height 8
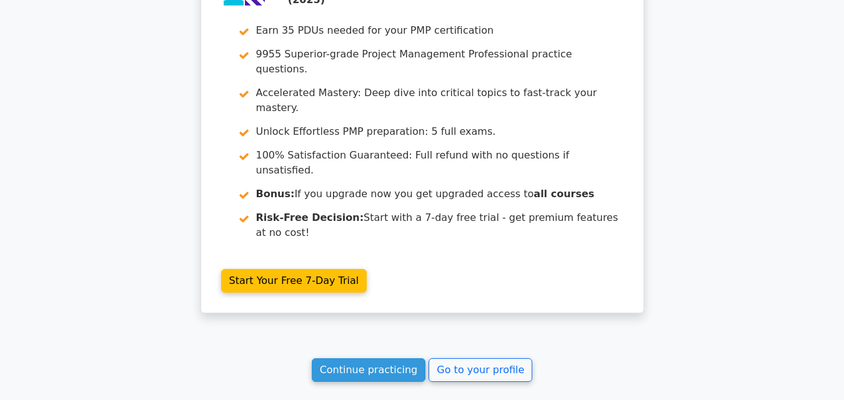
scroll to position [2859, 0]
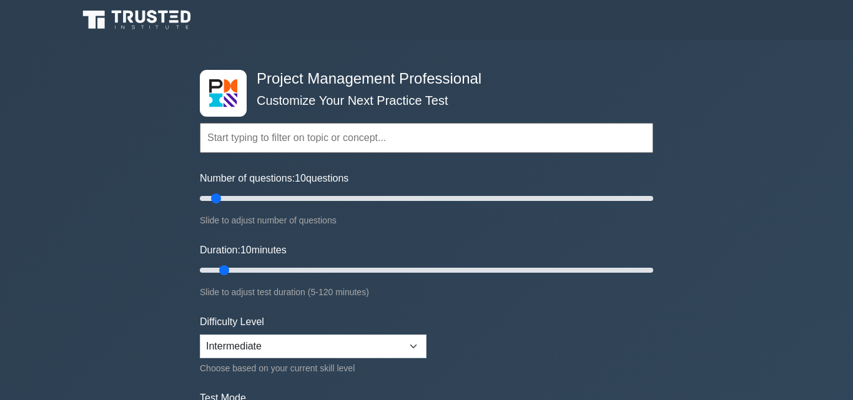
select select "intermediate"
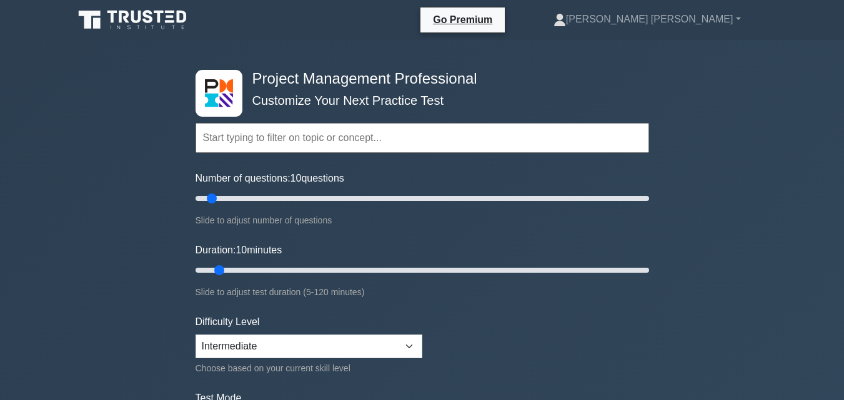
click at [395, 138] on input "text" at bounding box center [421, 138] width 453 height 30
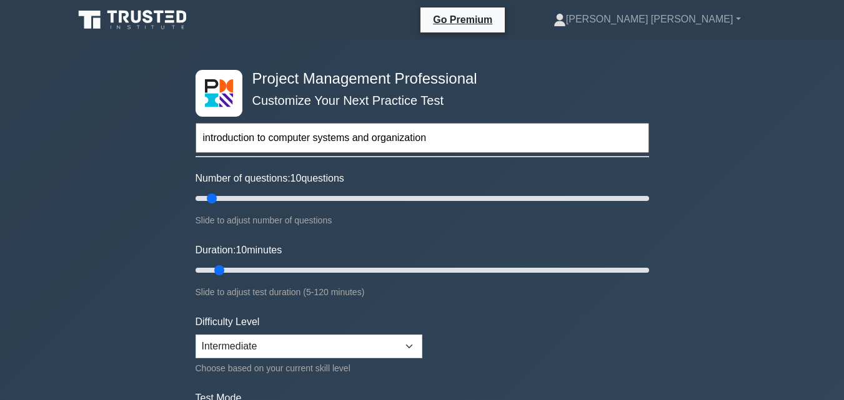
type input "introduction to computer systems and organization"
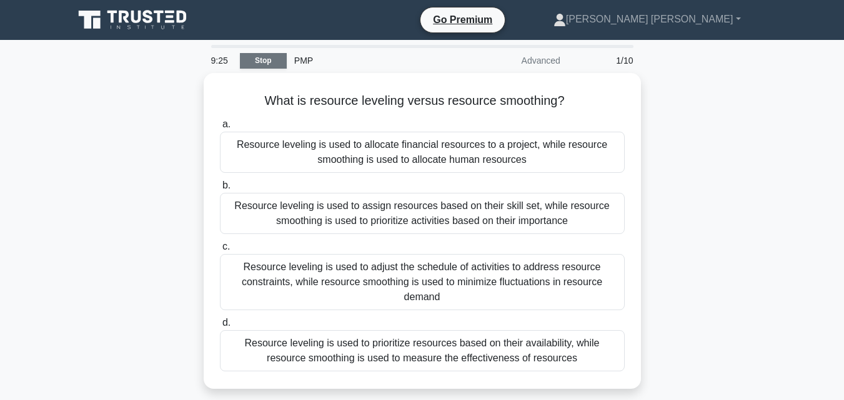
click at [267, 58] on link "Stop" at bounding box center [263, 61] width 47 height 16
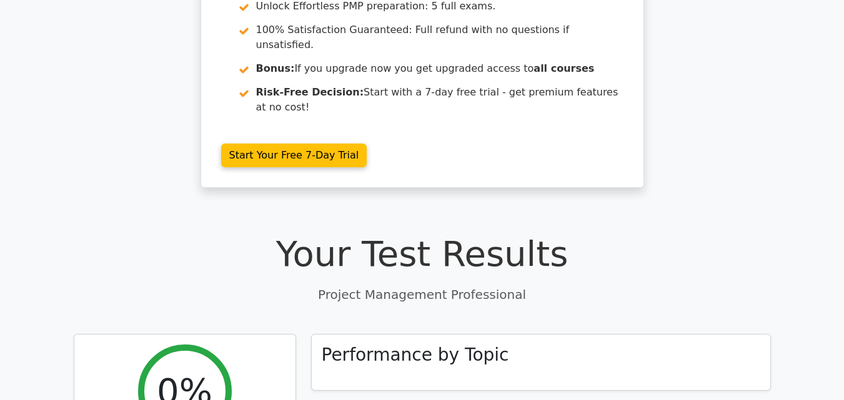
scroll to position [187, 0]
